Goal: Task Accomplishment & Management: Manage account settings

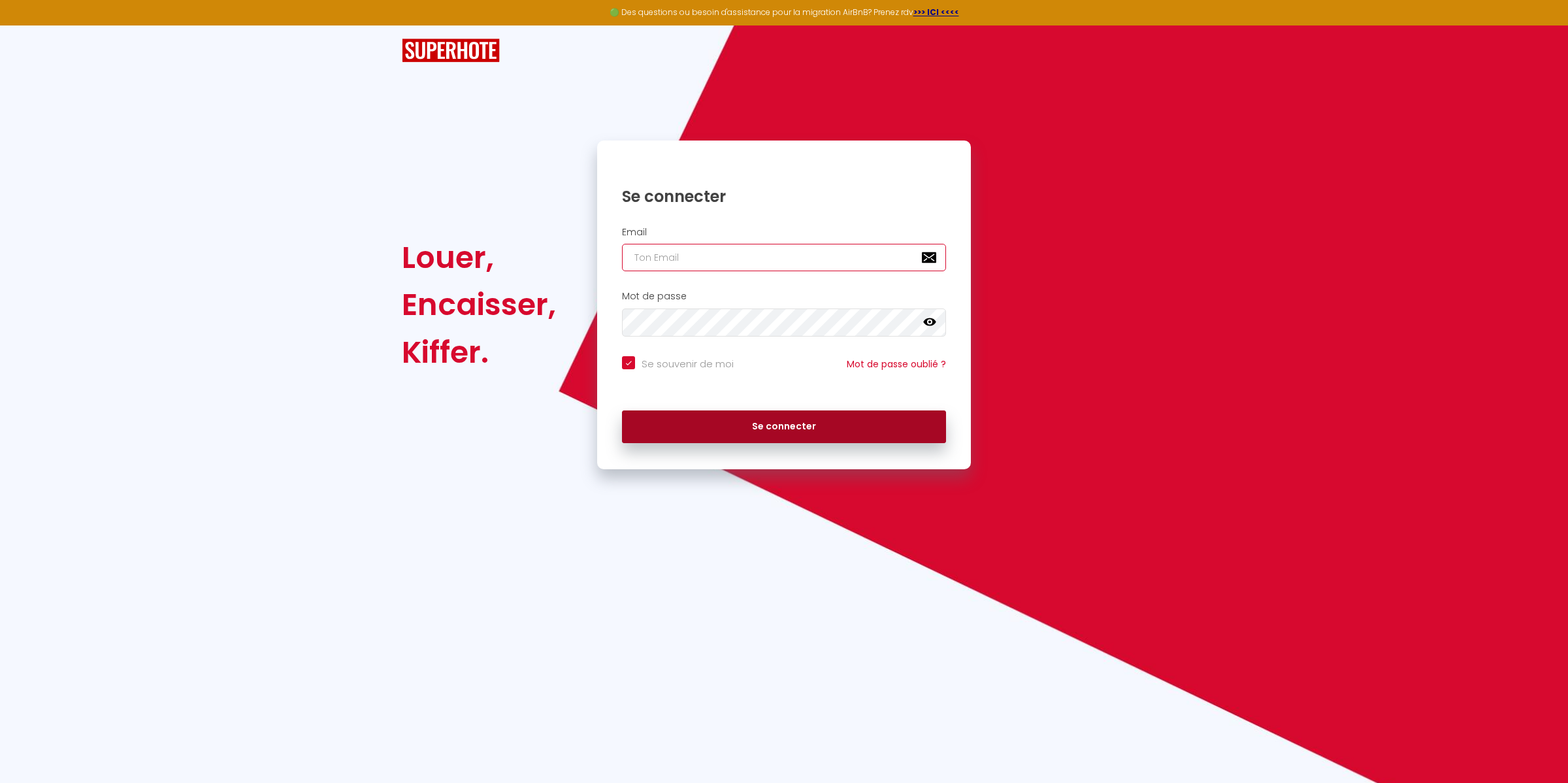
type input "[EMAIL_ADDRESS][DOMAIN_NAME]"
click at [776, 425] on button "Se connecter" at bounding box center [784, 426] width 324 height 33
checkbox input "true"
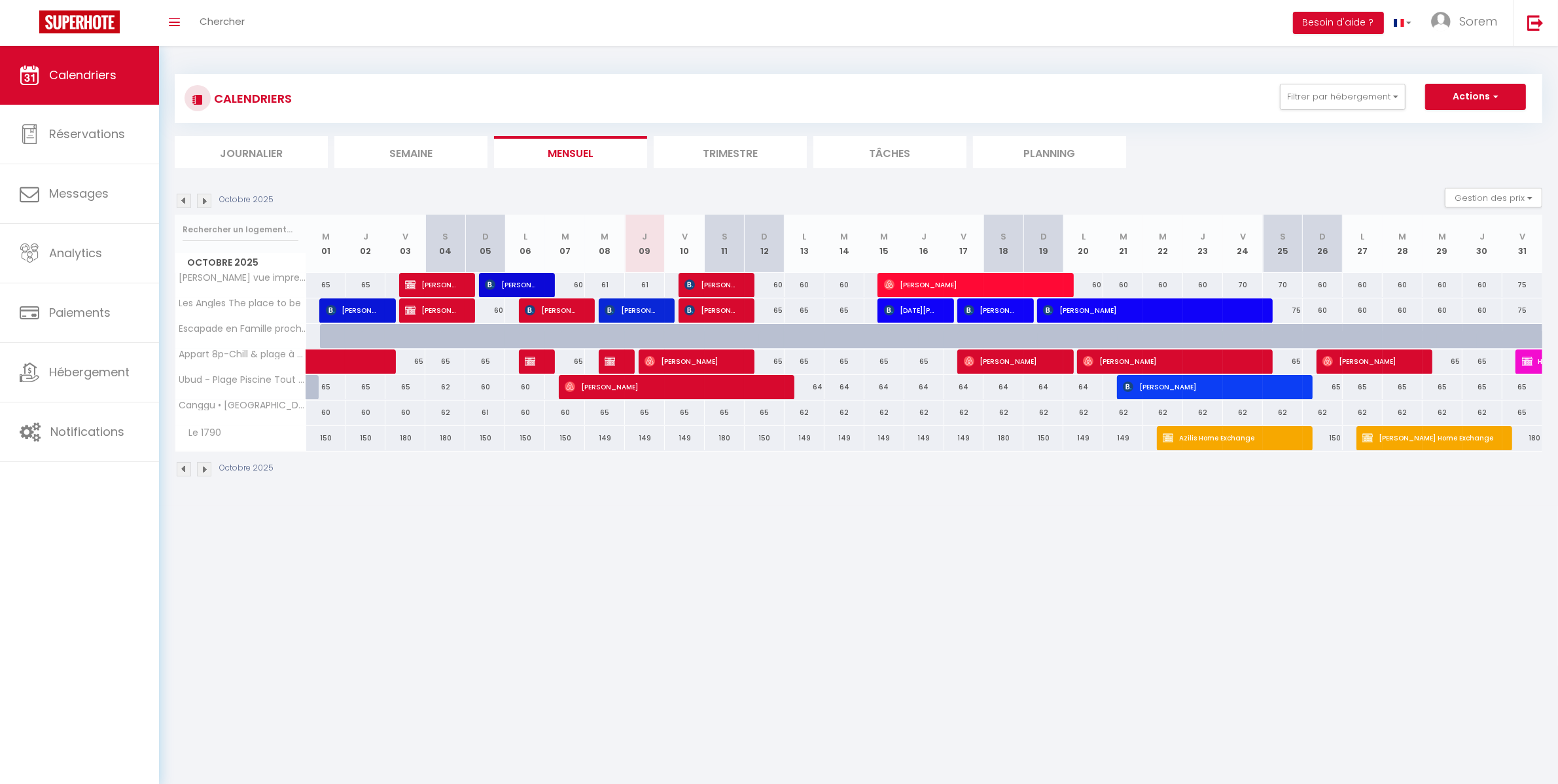
click at [770, 283] on div "60" at bounding box center [765, 285] width 40 height 24
type input "60"
type input "Dim 12 Octobre 2025"
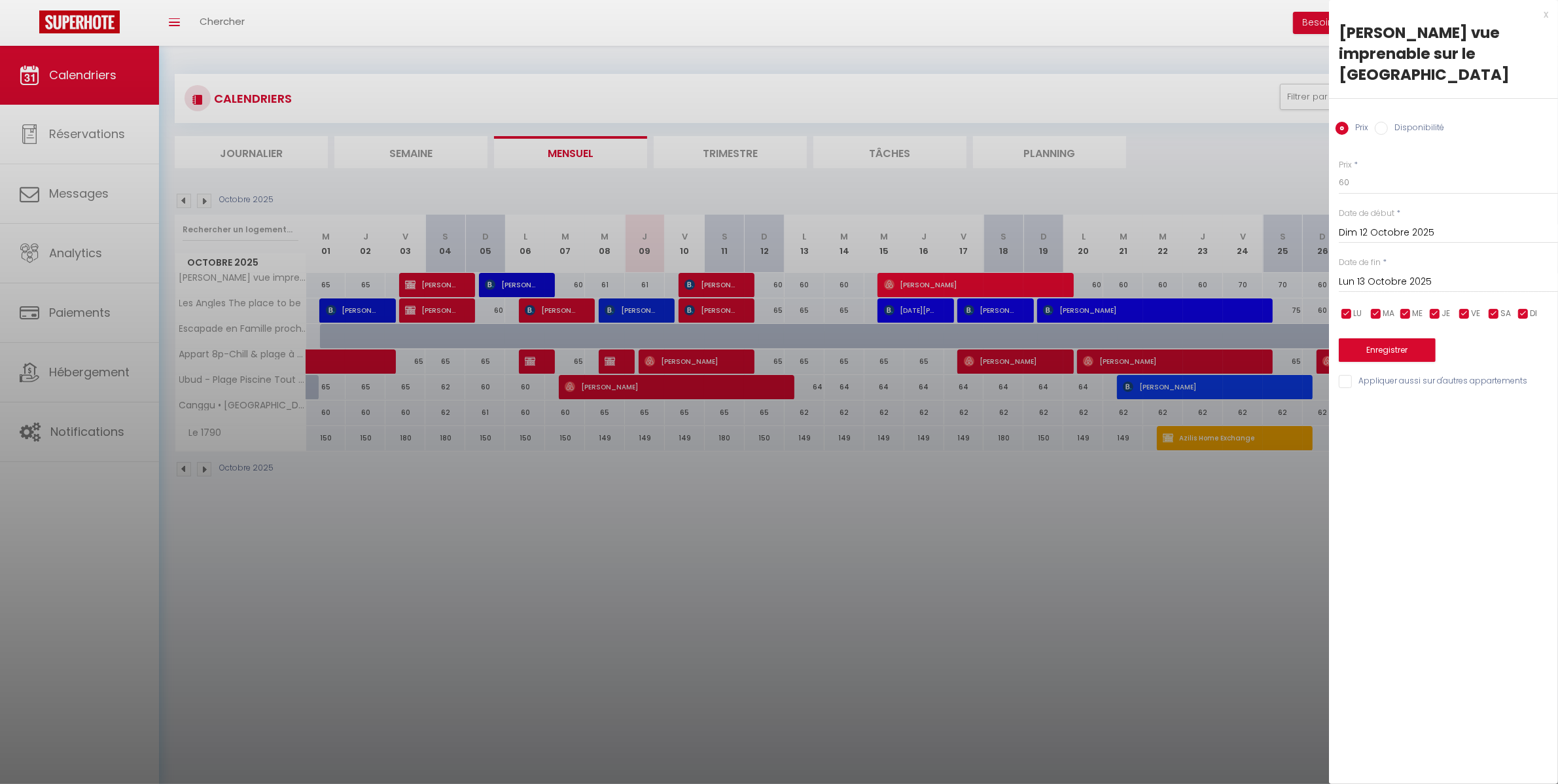
click at [1394, 281] on input "Lun 13 Octobre 2025" at bounding box center [1448, 281] width 219 height 17
click at [1456, 409] on span "16" at bounding box center [1465, 409] width 28 height 26
type input "Jeu 16 Octobre 2025"
click at [1361, 181] on input "60" at bounding box center [1448, 183] width 219 height 24
type input "62"
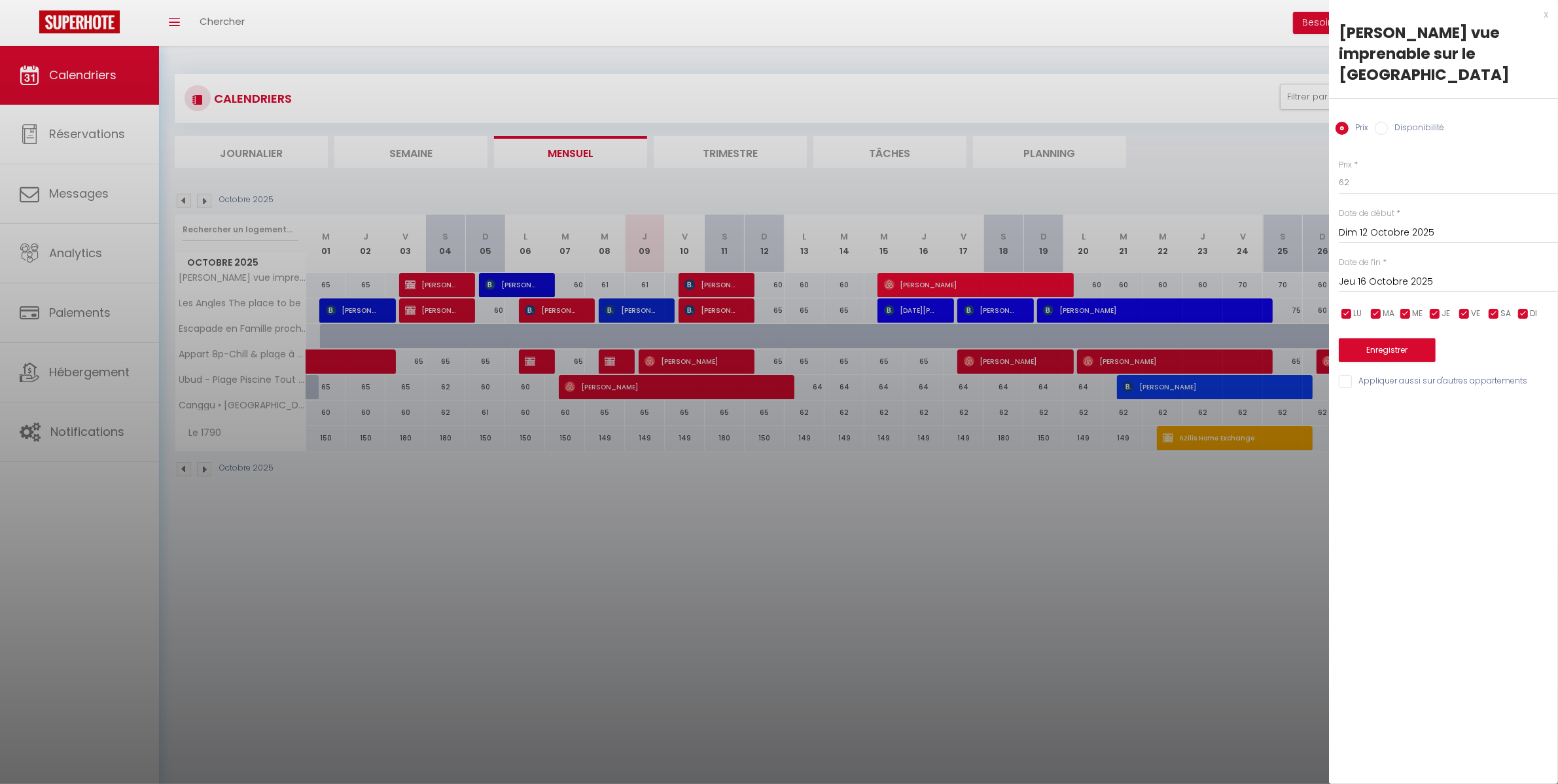
click at [1386, 381] on input "Appliquer aussi sur d'autres appartements" at bounding box center [1448, 381] width 219 height 13
checkbox input "true"
click at [1401, 354] on button "Enregistrer" at bounding box center [1387, 350] width 97 height 24
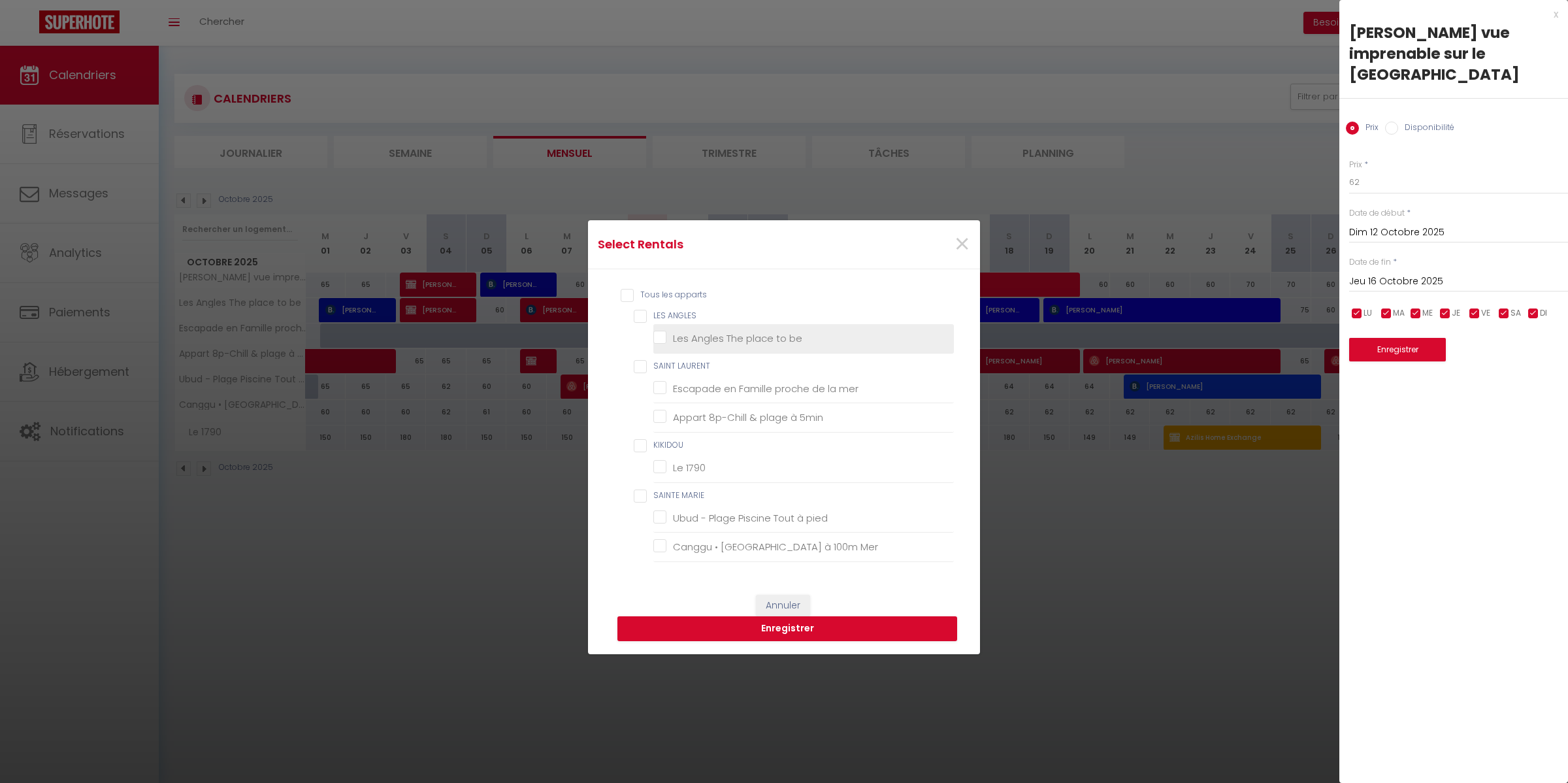
click at [716, 340] on be "Les Angles The place to be" at bounding box center [803, 339] width 300 height 13
checkbox be "true"
checkbox ANGLES "true"
checkbox mer "false"
checkbox 5min "false"
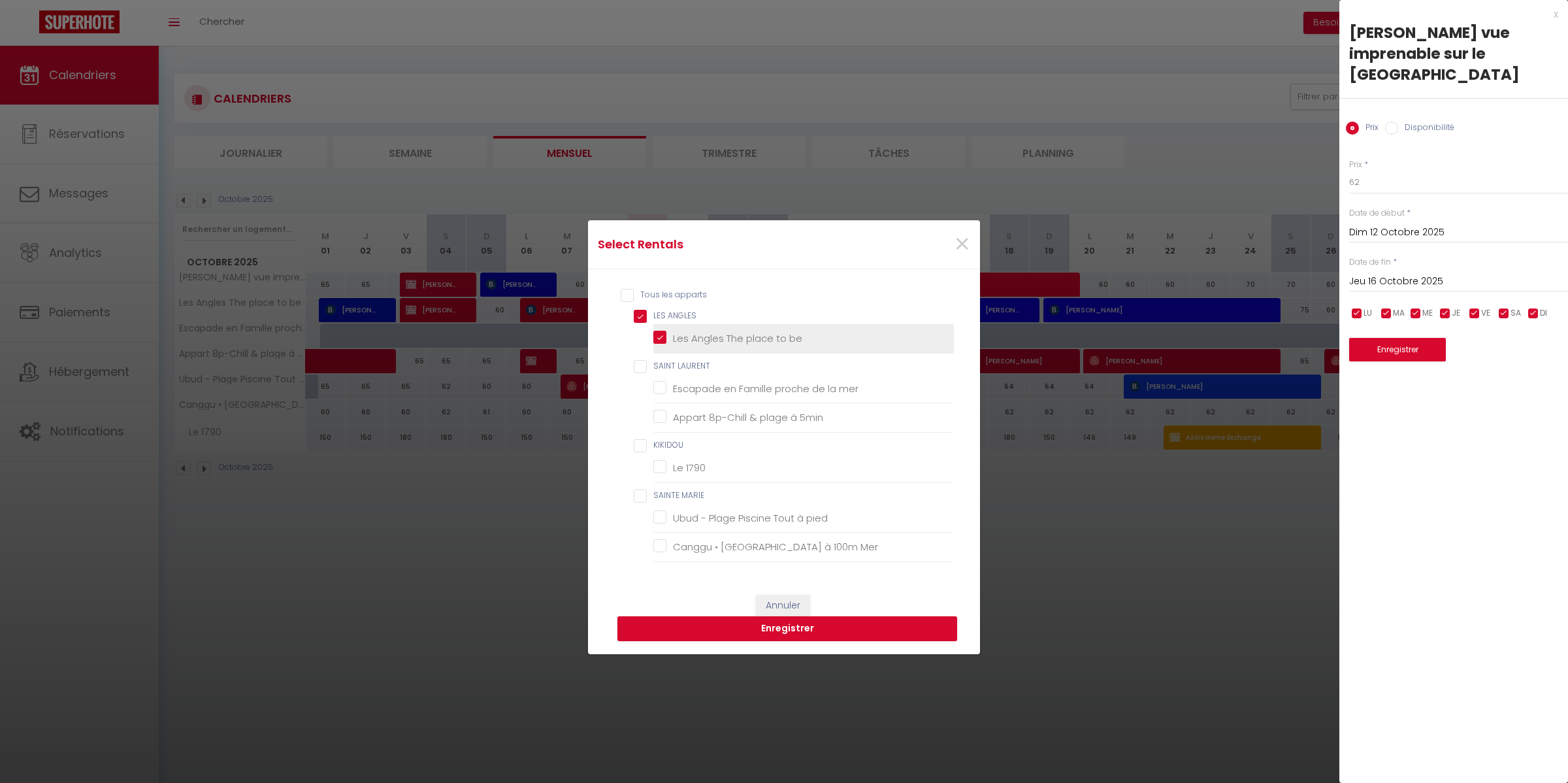
checkbox 1790 "false"
checkbox pied "false"
checkbox Mer "false"
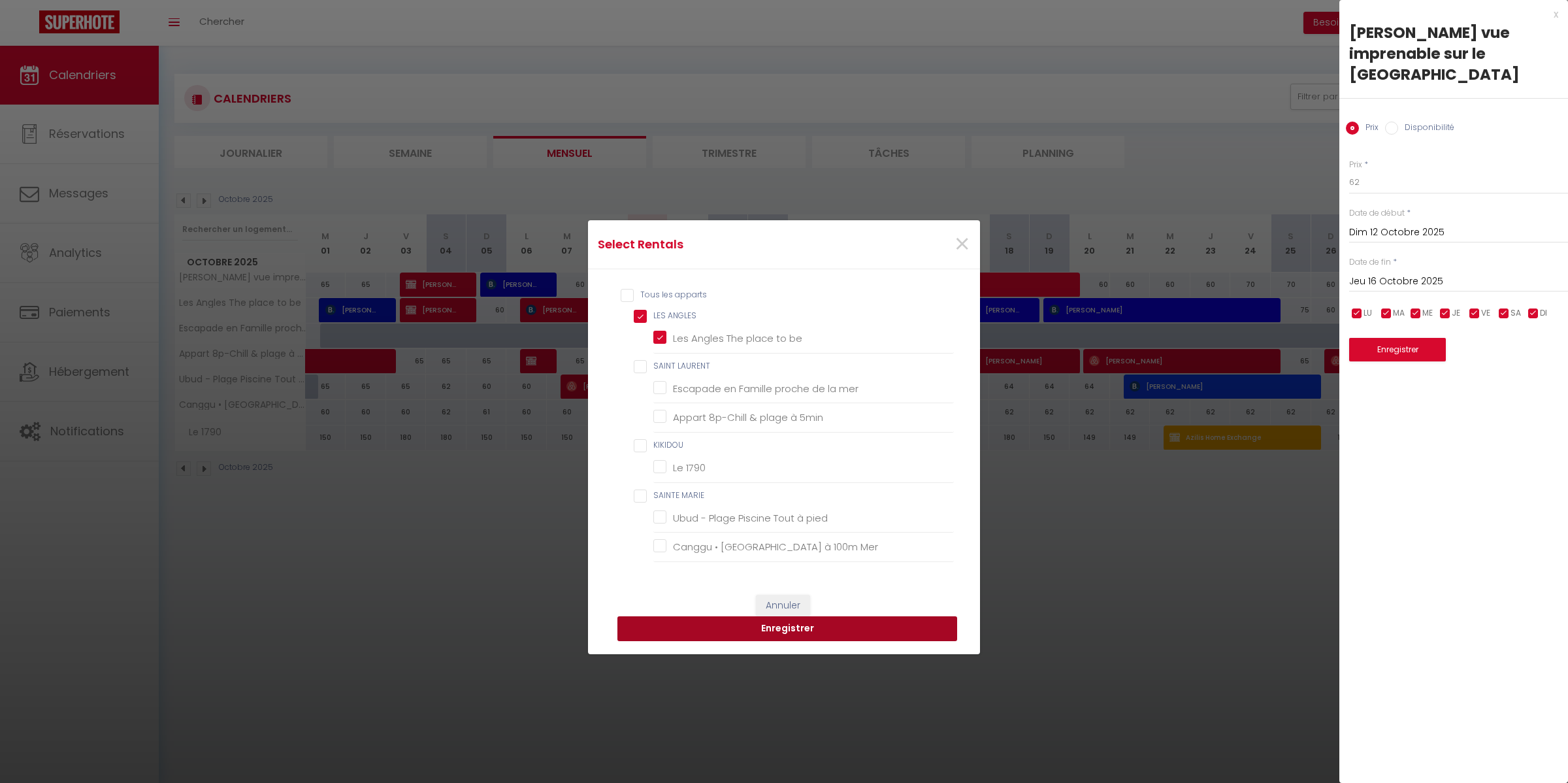
drag, startPoint x: 856, startPoint y: 628, endPoint x: 863, endPoint y: 621, distance: 9.9
click at [857, 628] on button "Enregistrer" at bounding box center [787, 628] width 340 height 25
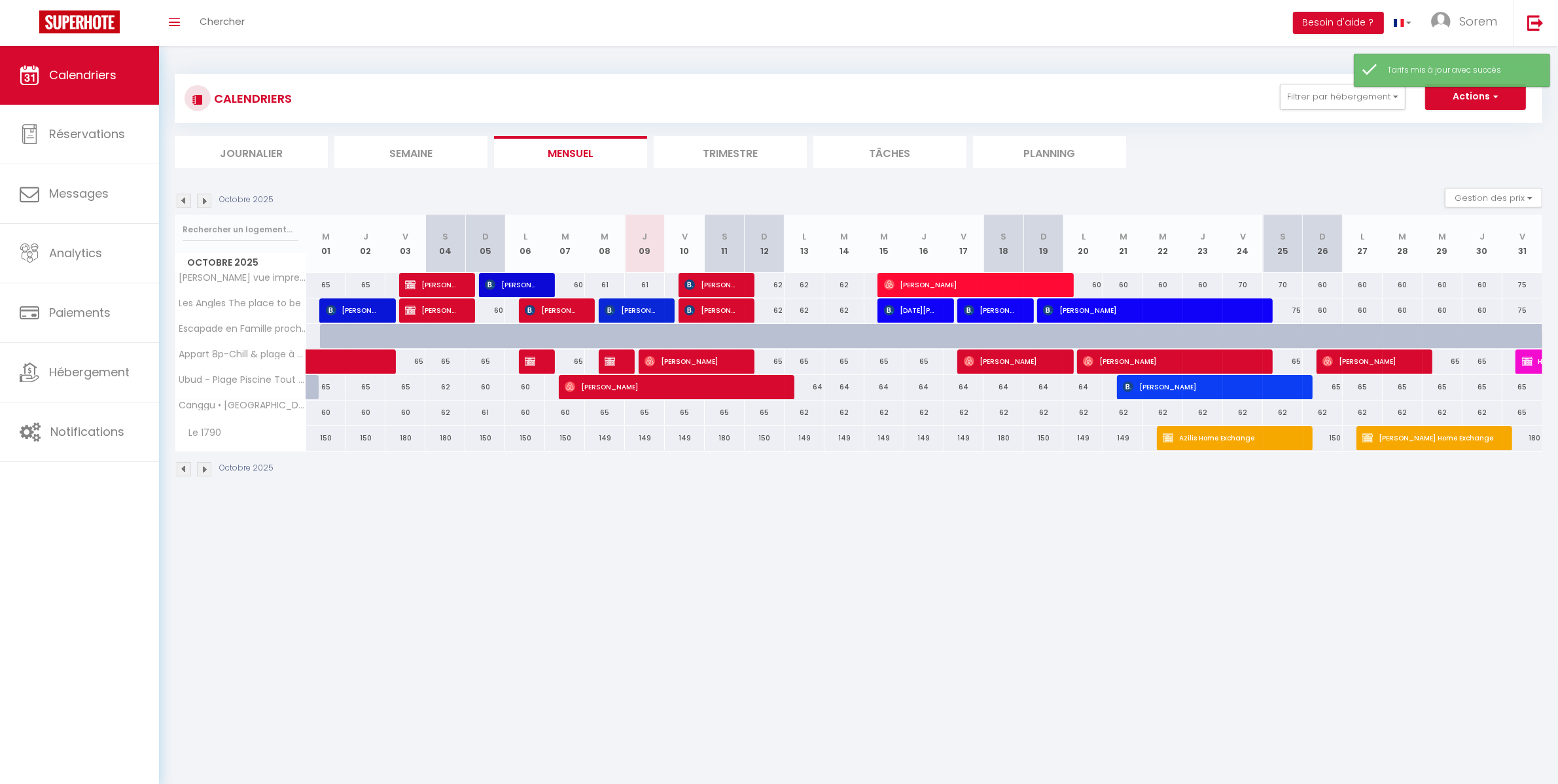
click at [649, 414] on div "65" at bounding box center [644, 412] width 40 height 24
type input "65"
type input "Jeu 09 Octobre 2025"
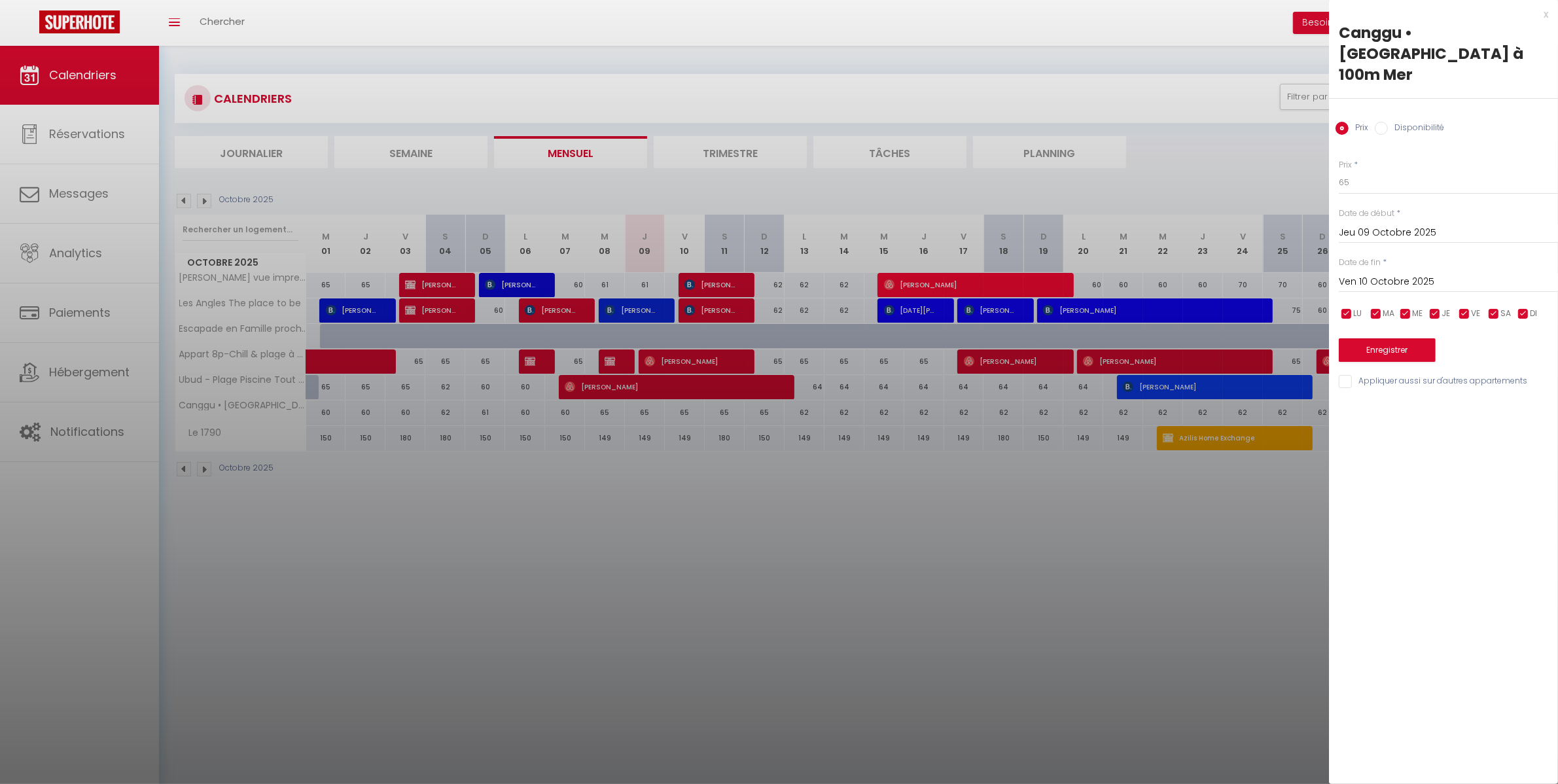
click at [1434, 273] on input "Ven 10 Octobre 2025" at bounding box center [1448, 281] width 219 height 17
click at [1483, 449] on span "31" at bounding box center [1493, 462] width 28 height 26
type input "Ven 31 Octobre 2025"
drag, startPoint x: 1384, startPoint y: 164, endPoint x: 1322, endPoint y: 162, distance: 62.0
click at [1322, 162] on body "🟢 Des questions ou besoin d'assistance pour la migration AirBnB? Prenez rdv >>>…" at bounding box center [779, 438] width 1558 height 784
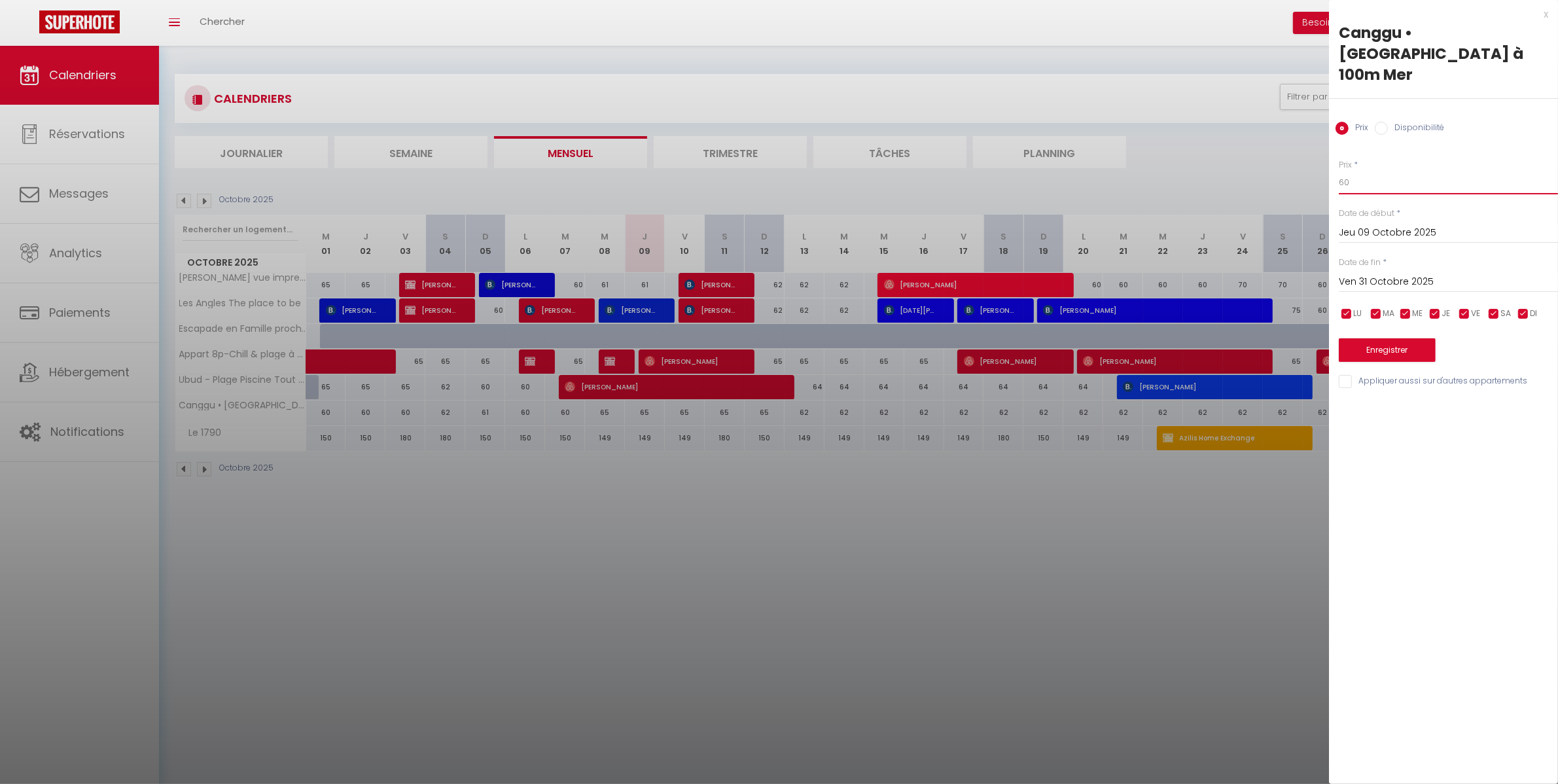
type input "60"
click at [1414, 375] on input "Appliquer aussi sur d'autres appartements" at bounding box center [1448, 381] width 219 height 13
checkbox input "true"
click at [1401, 338] on button "Enregistrer" at bounding box center [1387, 350] width 97 height 24
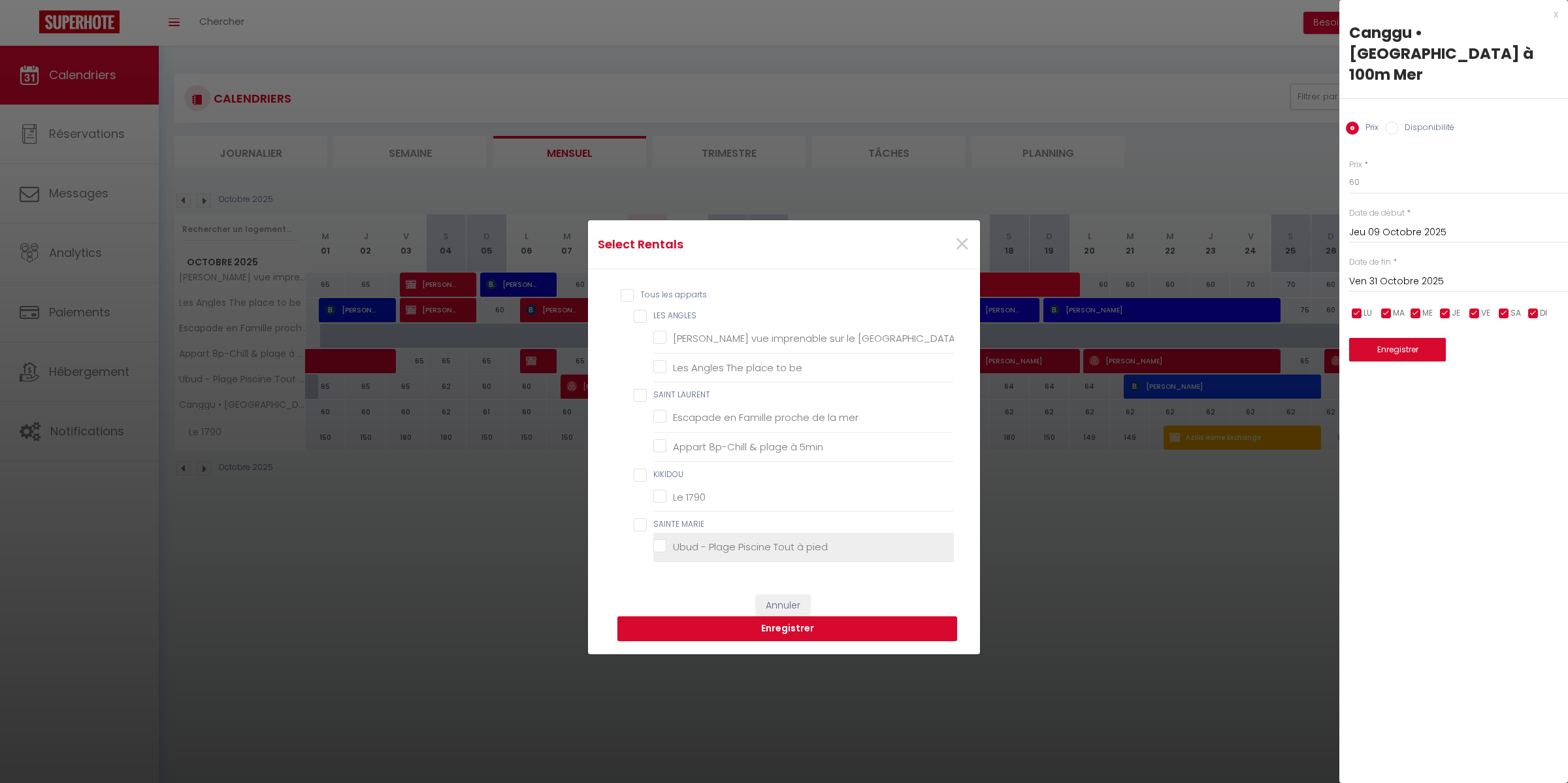
click at [720, 538] on li "Ubud - Plage Piscine Tout à pied" at bounding box center [803, 547] width 300 height 30
click at [700, 556] on li "Ubud - Plage Piscine Tout à pied" at bounding box center [803, 547] width 300 height 30
click at [664, 551] on pied "Ubud - Plage Piscine Tout à pied" at bounding box center [803, 547] width 300 height 13
checkbox pied "true"
checkbox Matemale "false"
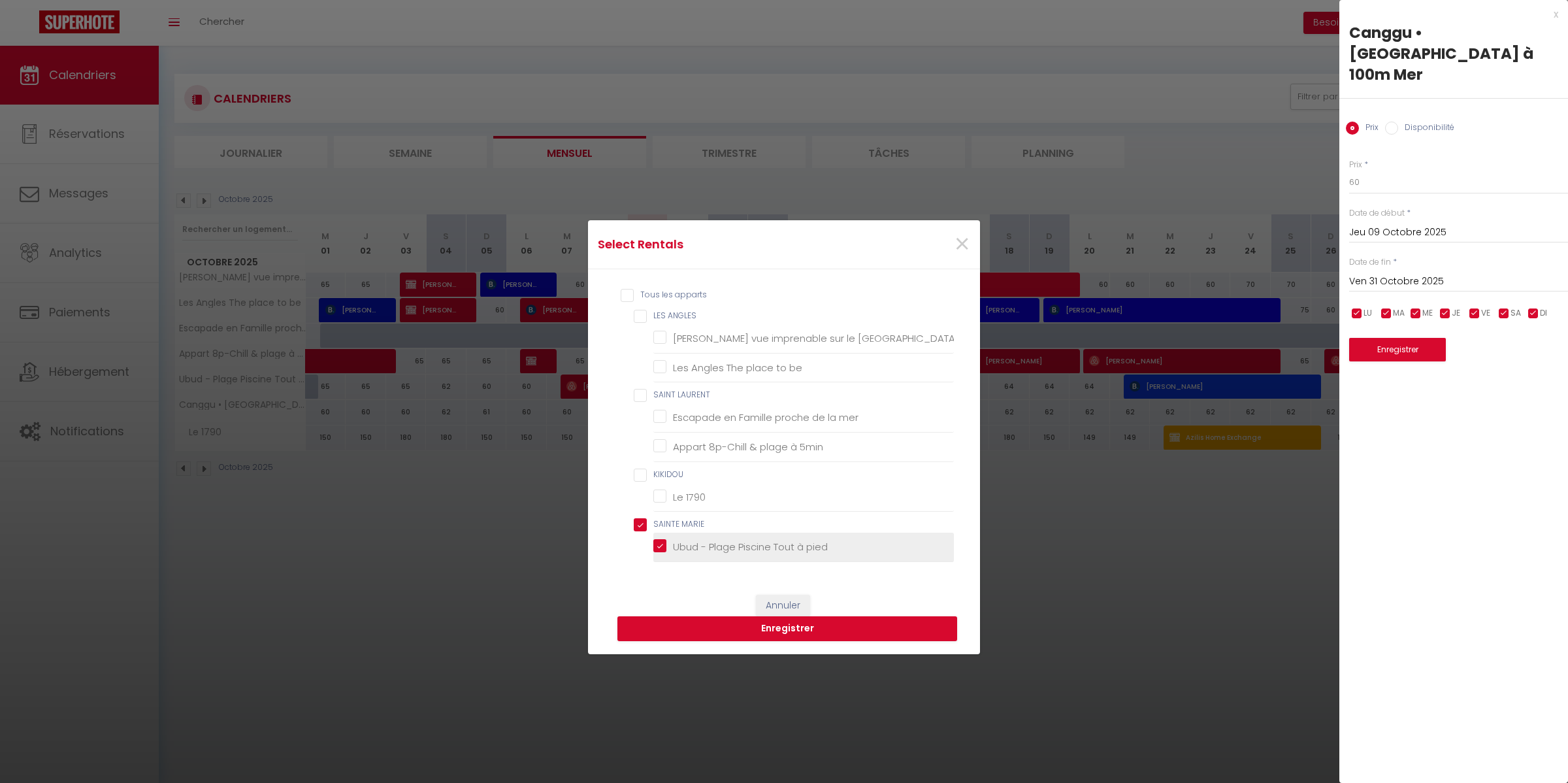
checkbox be "false"
checkbox mer "false"
checkbox 5min "false"
checkbox 1790 "false"
checkbox MARIE "true"
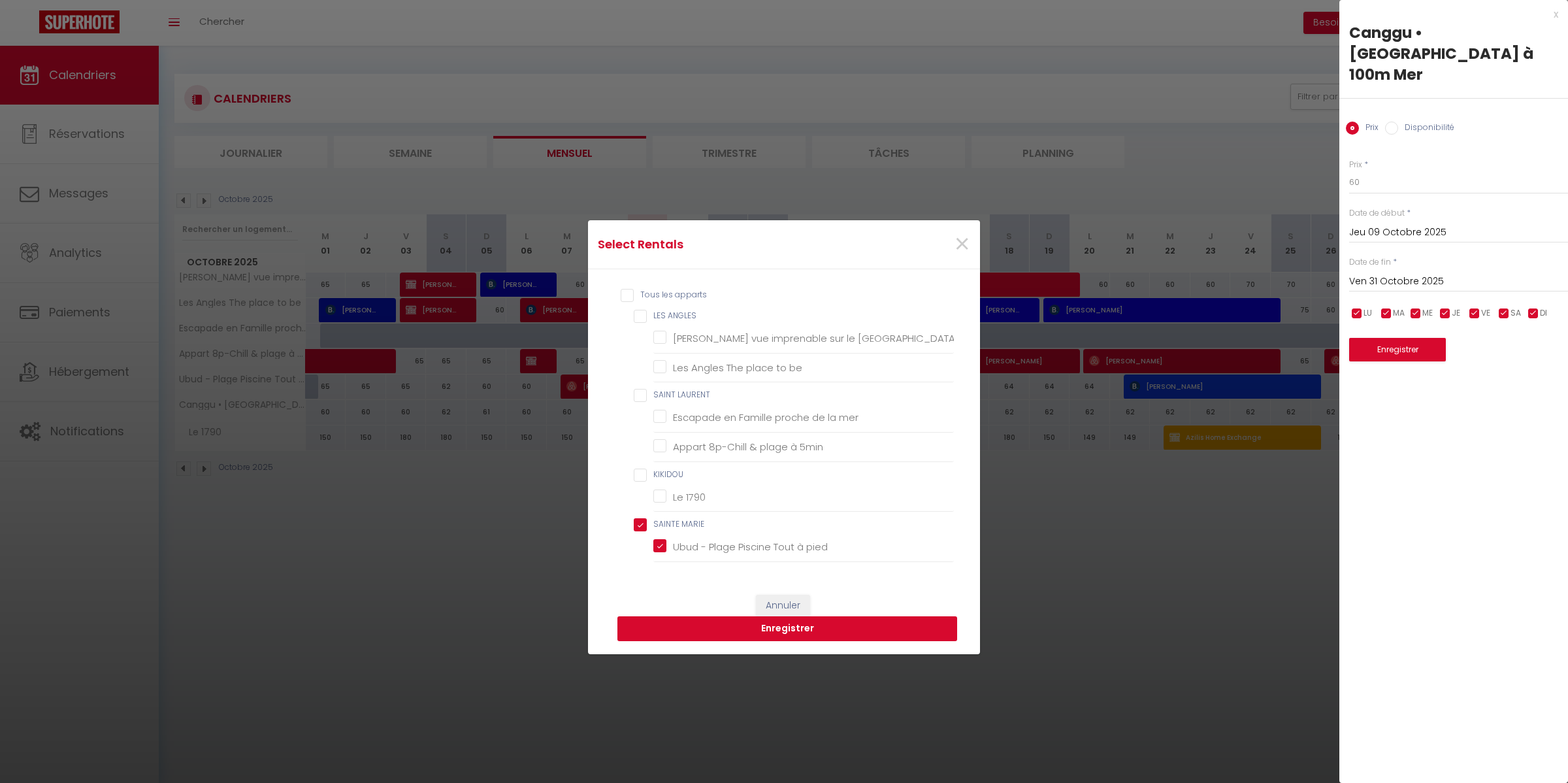
click at [775, 628] on button "Enregistrer" at bounding box center [787, 628] width 340 height 25
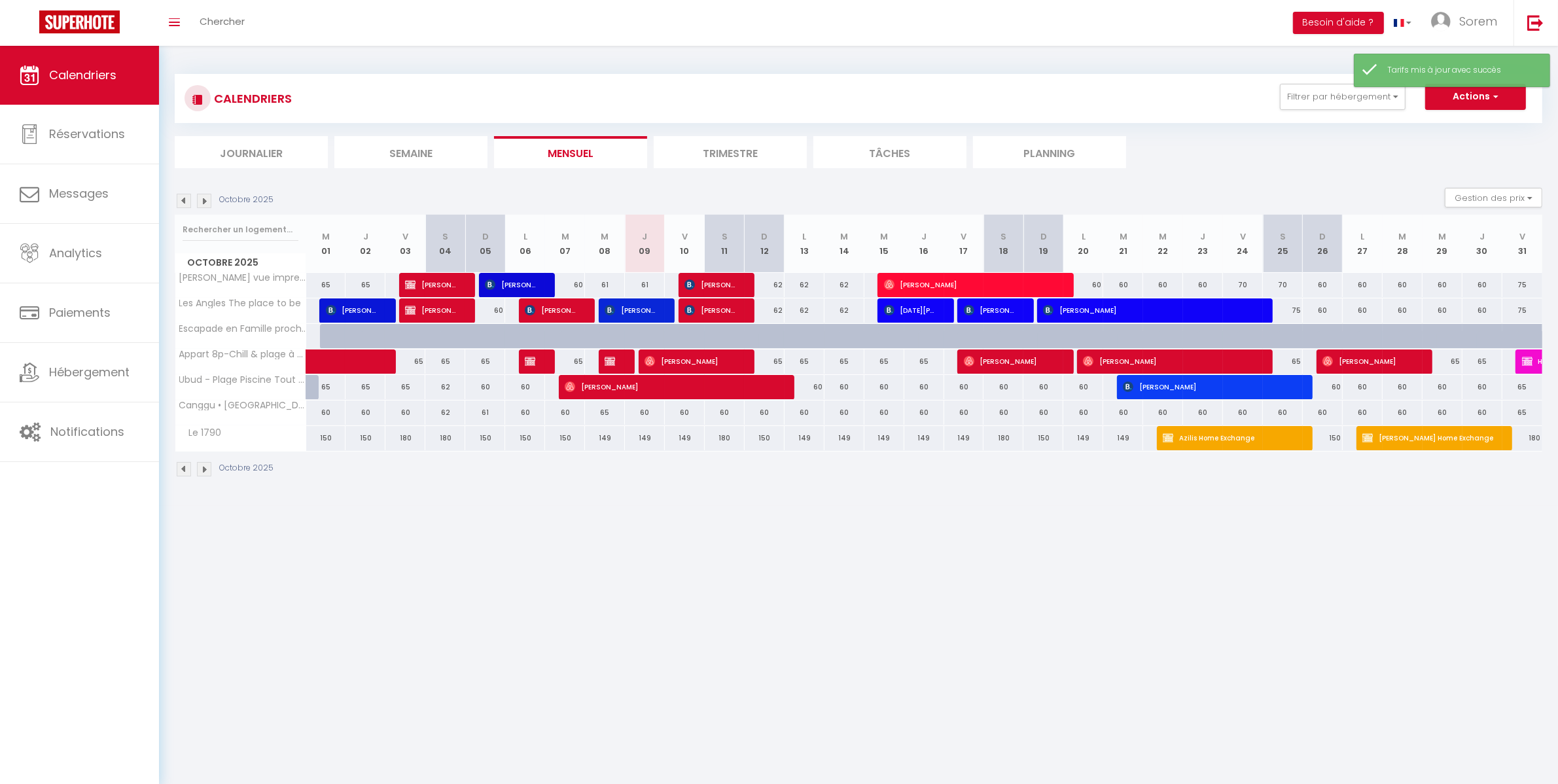
click at [204, 201] on img at bounding box center [204, 201] width 14 height 14
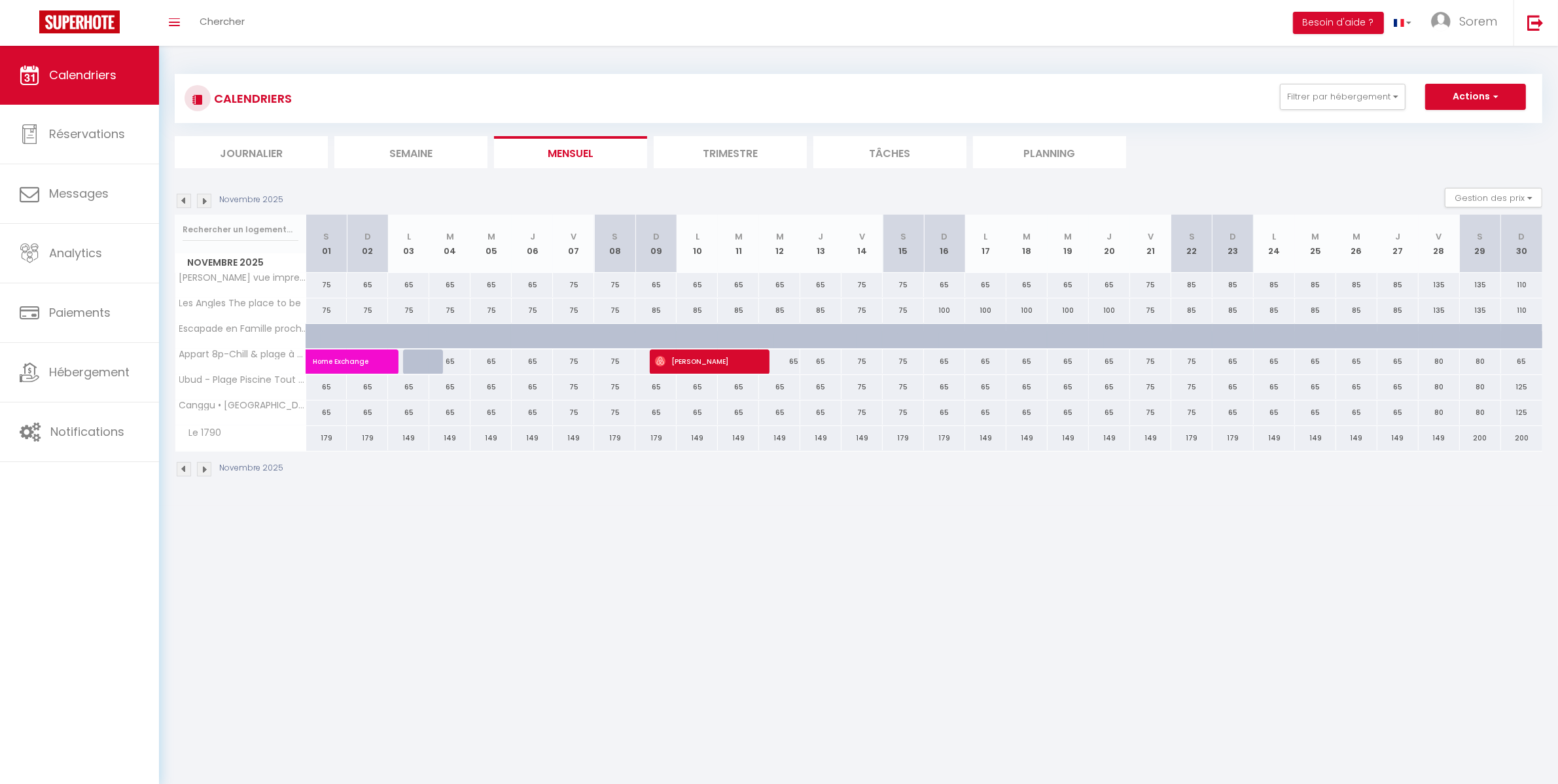
click at [212, 201] on div "Novembre 2025" at bounding box center [230, 201] width 112 height 14
click at [201, 199] on img at bounding box center [204, 201] width 14 height 14
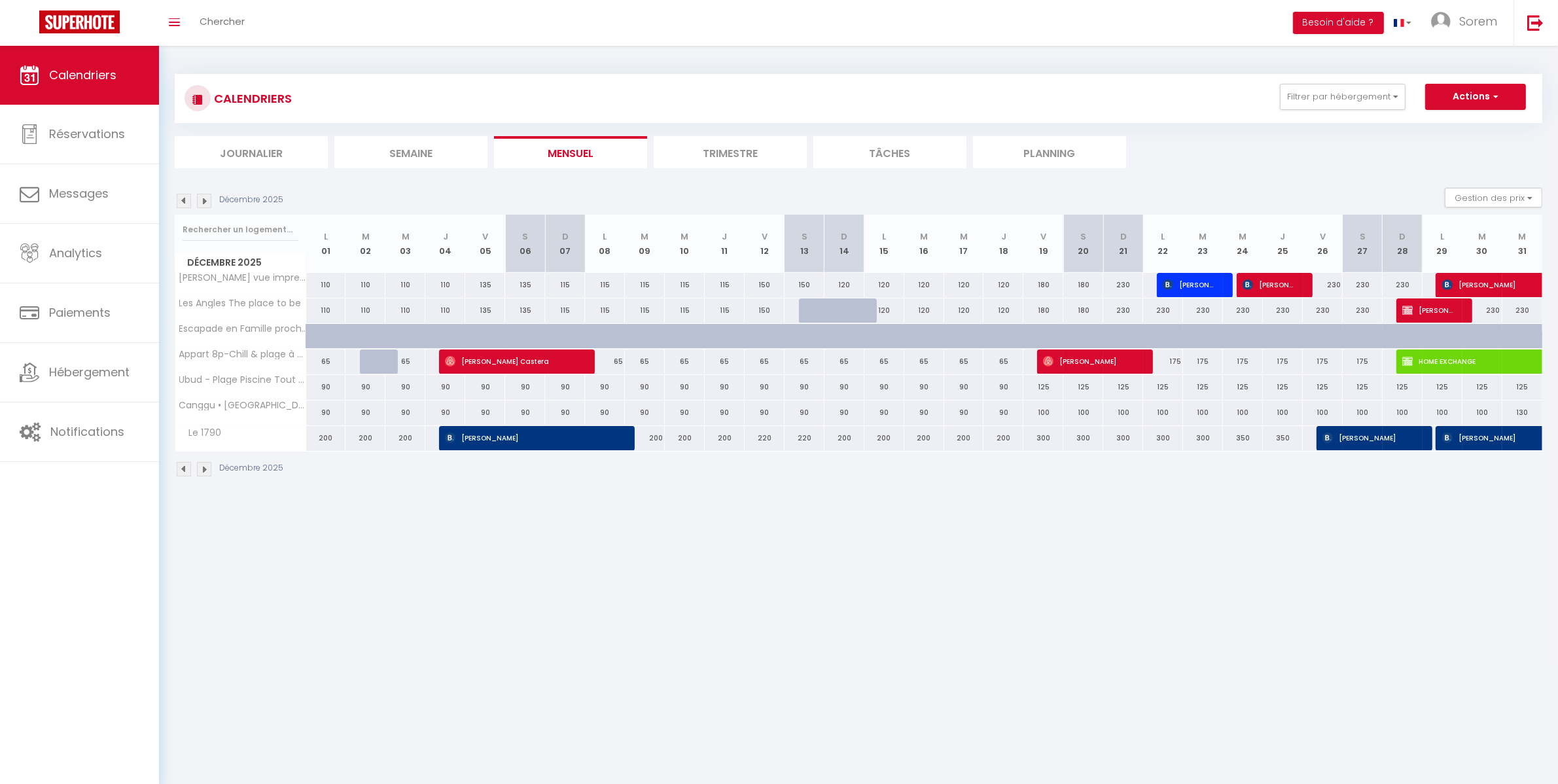
click at [609, 365] on div "65" at bounding box center [604, 361] width 40 height 24
type input "65"
type input "Lun 08 Décembre 2025"
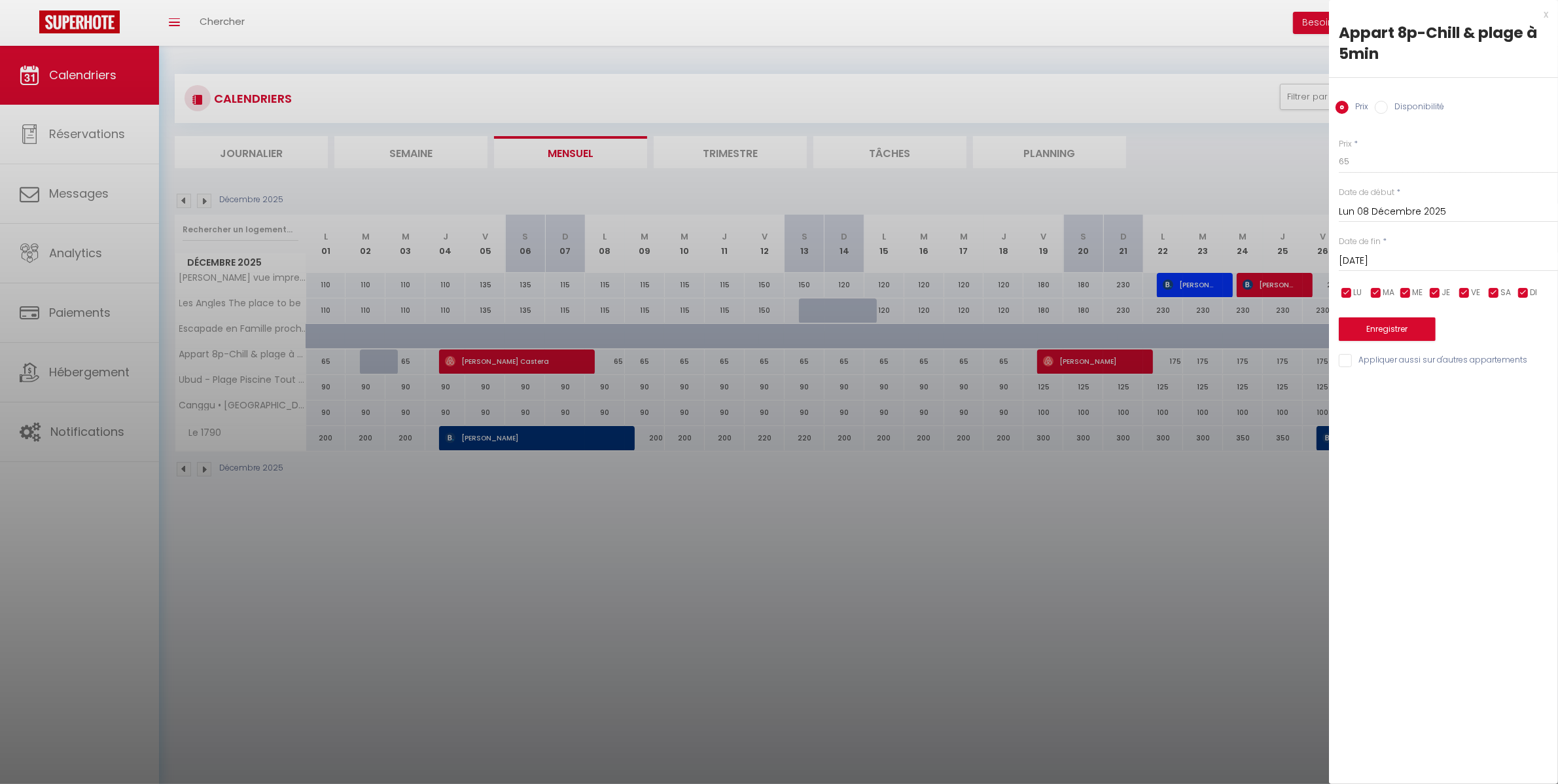
click at [1383, 262] on input "[DATE]" at bounding box center [1448, 261] width 219 height 17
click at [1439, 443] on span "31" at bounding box center [1437, 441] width 28 height 26
type input "Mer 31 Décembre 2025"
click at [1385, 157] on input "65" at bounding box center [1448, 162] width 219 height 24
type input "66"
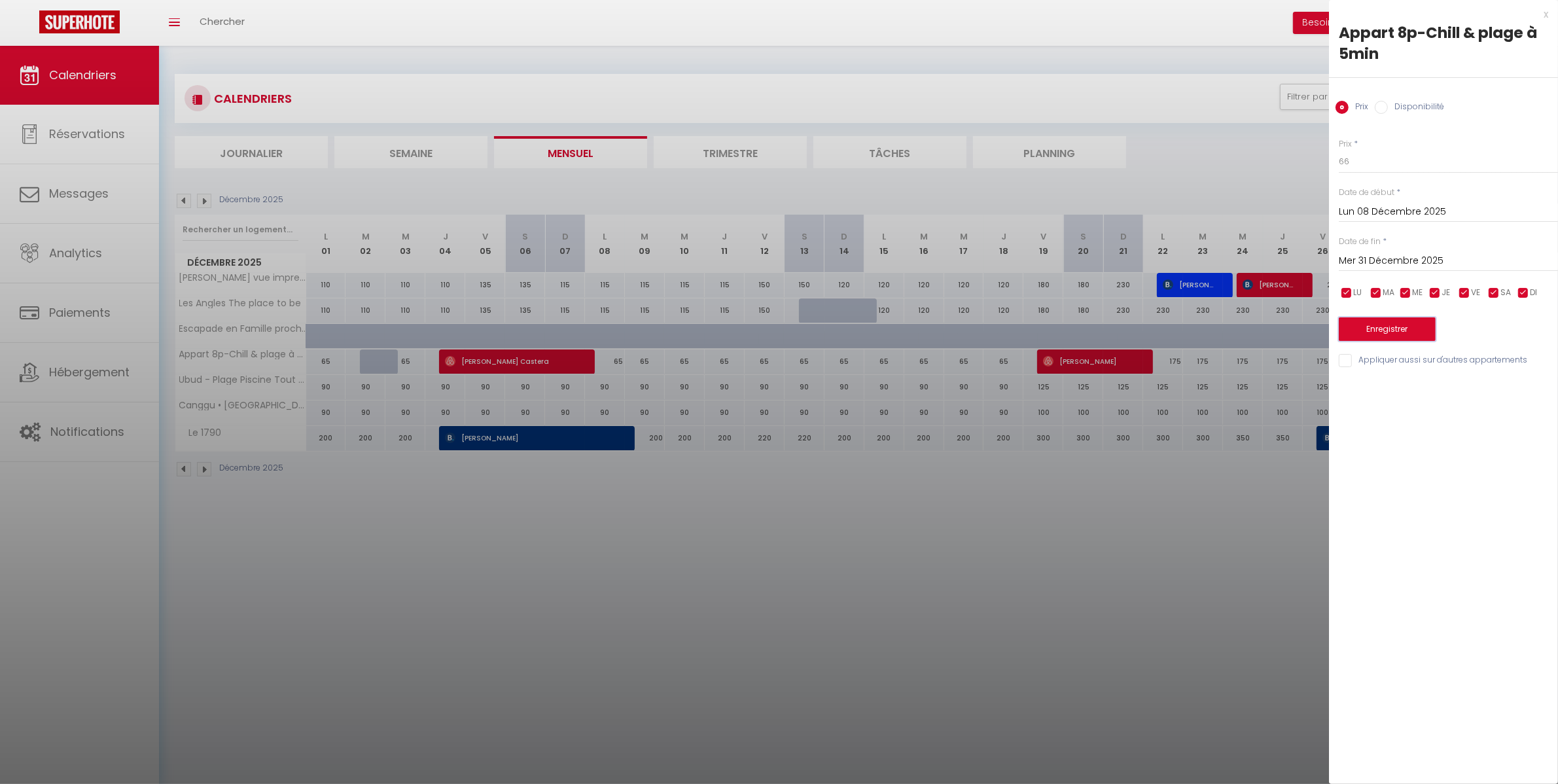
click at [1382, 334] on button "Enregistrer" at bounding box center [1387, 329] width 97 height 24
